Goal: Check status: Check status

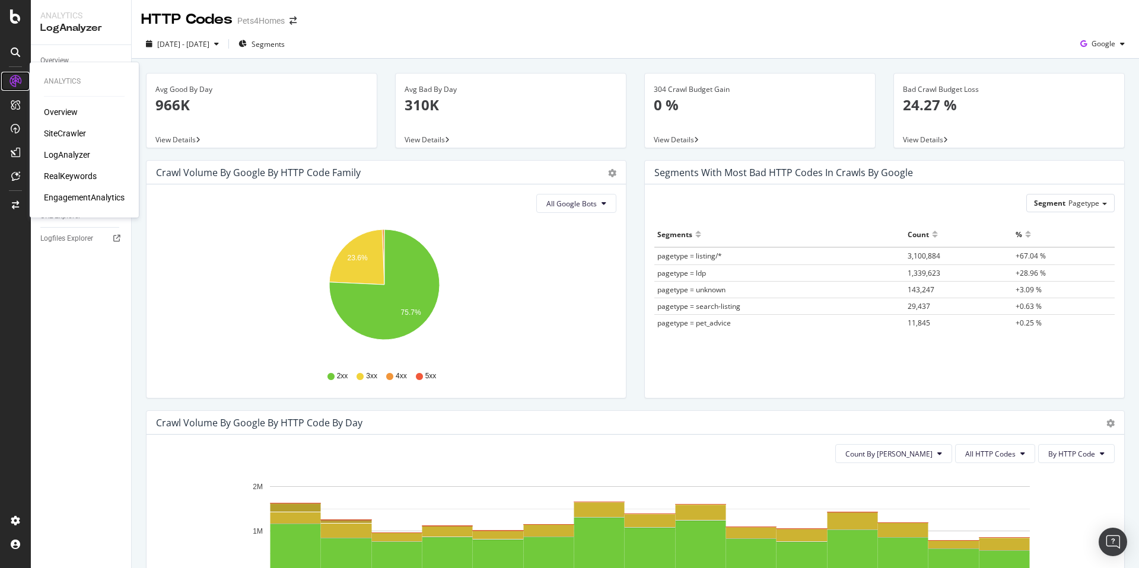
click at [14, 73] on div at bounding box center [15, 81] width 19 height 19
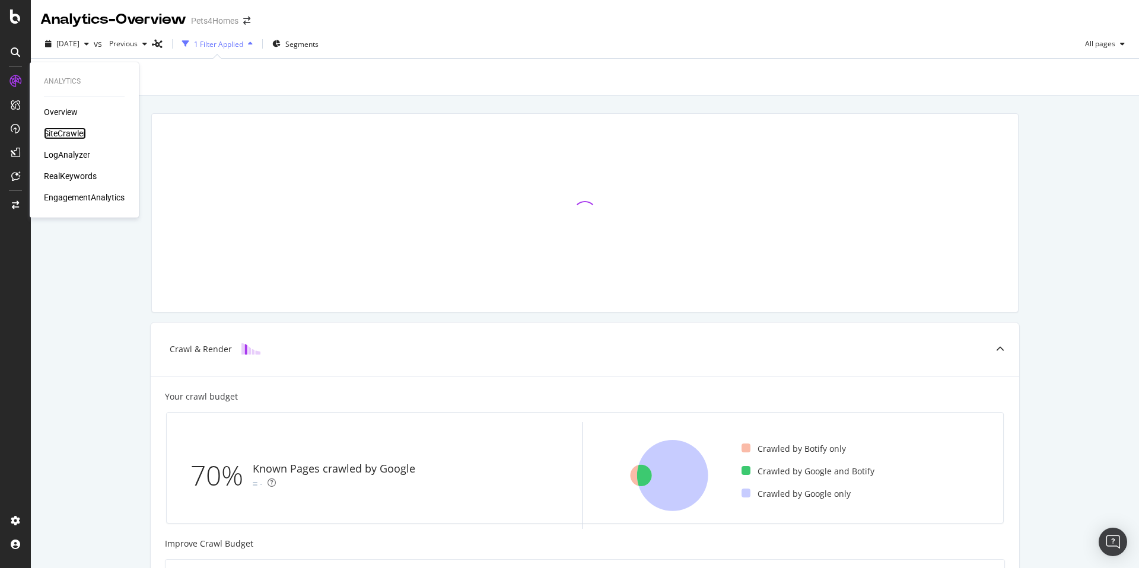
click at [65, 135] on div "SiteCrawler" at bounding box center [65, 134] width 42 height 12
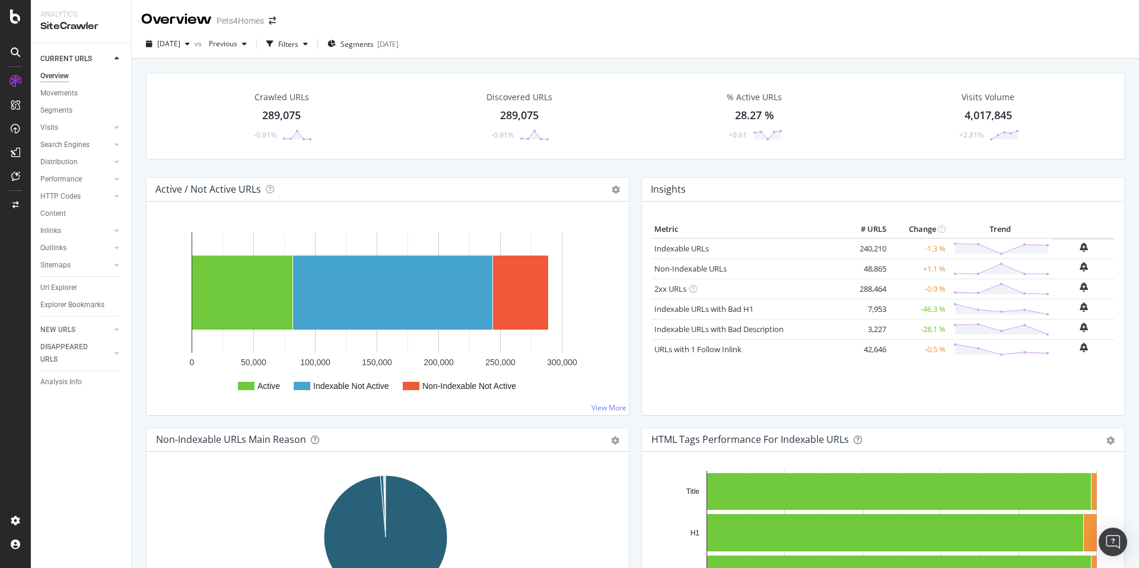
click at [1027, 159] on div "Crawled URLs 289,075 -0.91% Discovered URLs 289,075 -0.91% % Active URLs 28.27 …" at bounding box center [635, 116] width 979 height 87
